Goal: Check status: Check status

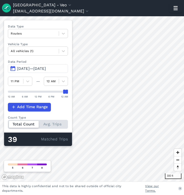
click at [24, 69] on span "[DATE]—[DATE]" at bounding box center [31, 68] width 29 height 5
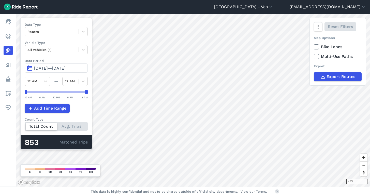
click at [44, 67] on span "[DATE]—[DATE]" at bounding box center [50, 68] width 32 height 5
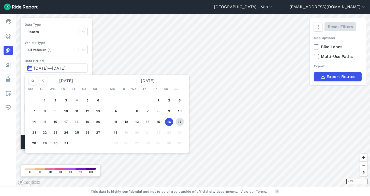
click at [179, 121] on button "17" at bounding box center [180, 121] width 8 height 8
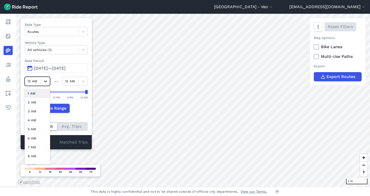
click at [48, 81] on icon at bounding box center [45, 81] width 5 height 5
click at [34, 94] on div "1 AM" at bounding box center [37, 93] width 25 height 9
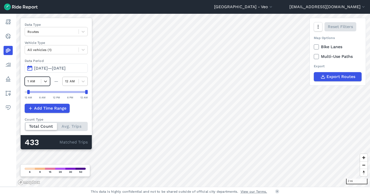
click at [71, 79] on div "12 AM" at bounding box center [70, 81] width 11 height 5
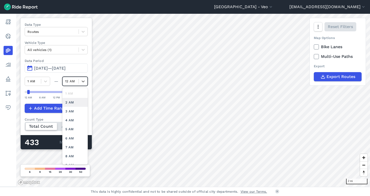
click at [66, 104] on div "2 AM" at bounding box center [74, 102] width 25 height 9
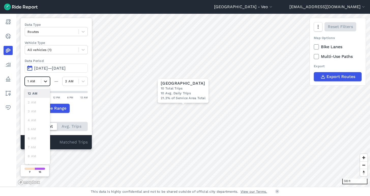
click at [43, 81] on div at bounding box center [45, 81] width 9 height 9
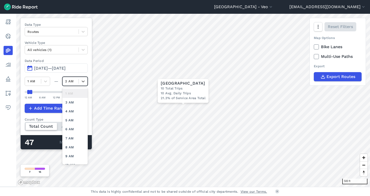
click at [70, 83] on div "2 AM" at bounding box center [70, 81] width 11 height 5
click at [70, 103] on div "3 AM" at bounding box center [74, 102] width 25 height 9
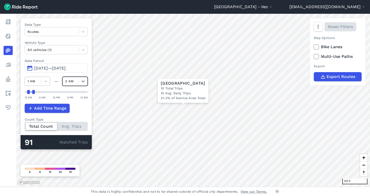
click at [36, 80] on div at bounding box center [32, 81] width 11 height 6
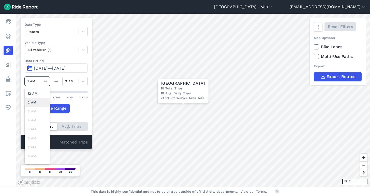
click at [34, 100] on div "2 AM" at bounding box center [37, 102] width 25 height 9
